Goal: Find specific page/section: Find specific page/section

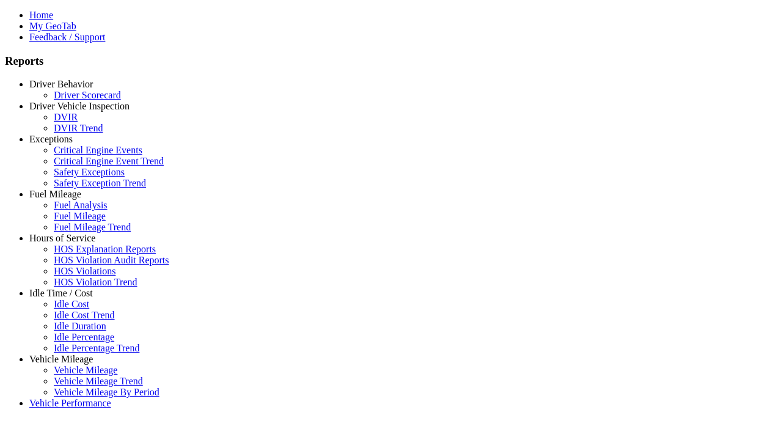
click at [70, 243] on link "Hours of Service" at bounding box center [62, 238] width 66 height 10
click at [79, 254] on link "HOS Explanation Reports" at bounding box center [105, 249] width 102 height 10
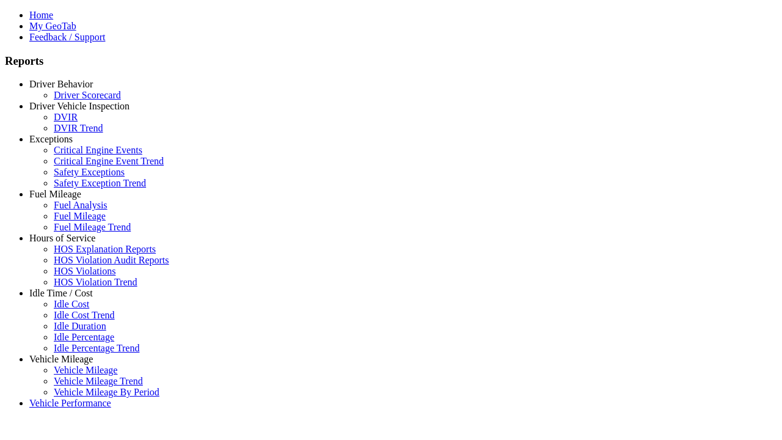
type input "**********"
type input "*********"
